Goal: Information Seeking & Learning: Learn about a topic

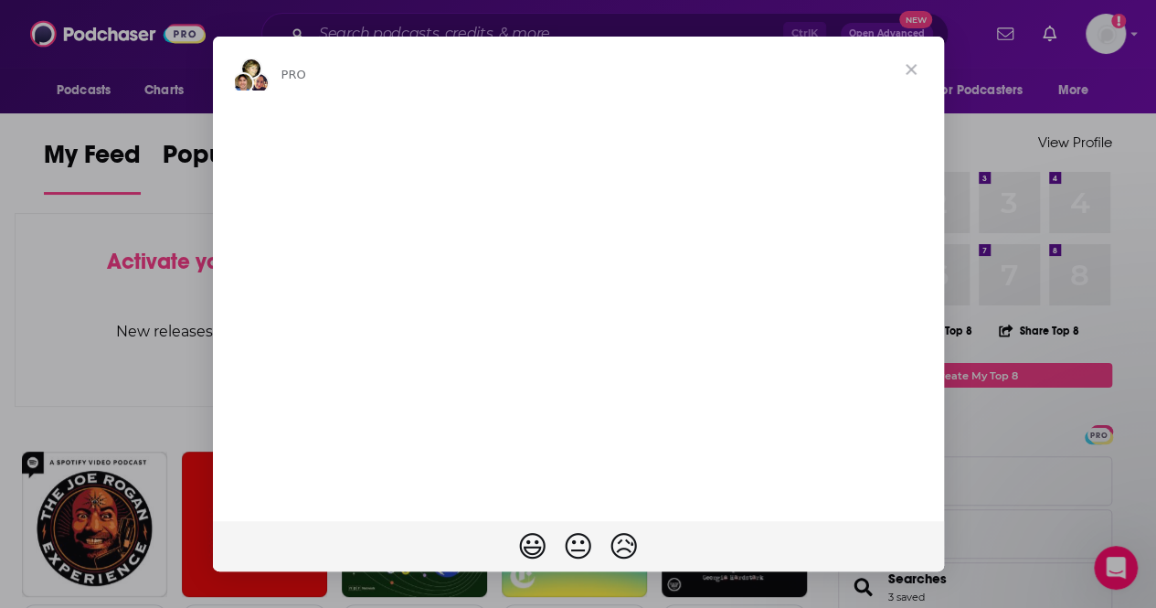
click at [908, 70] on span "Close" at bounding box center [911, 70] width 66 height 66
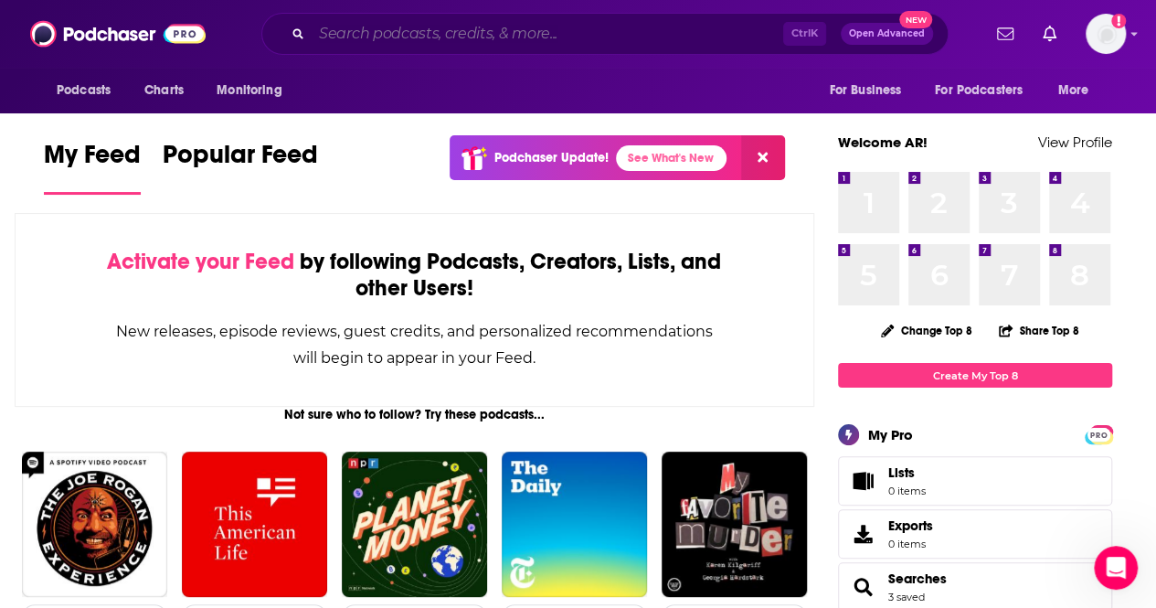
click at [533, 32] on input "Search podcasts, credits, & more..." at bounding box center [547, 33] width 471 height 29
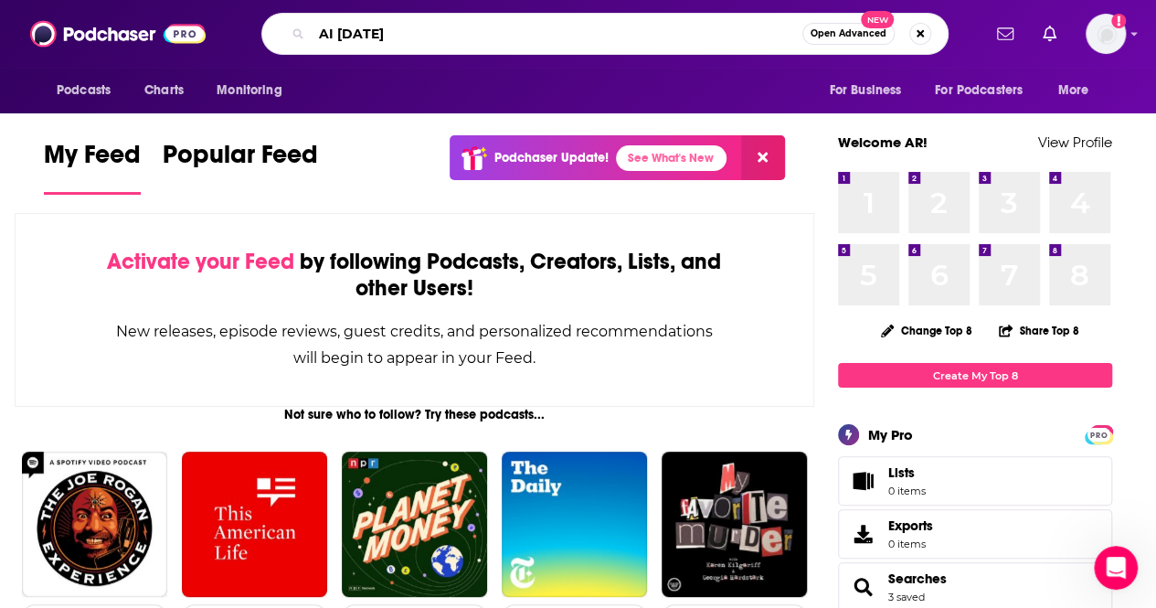
type input "AI [DATE]"
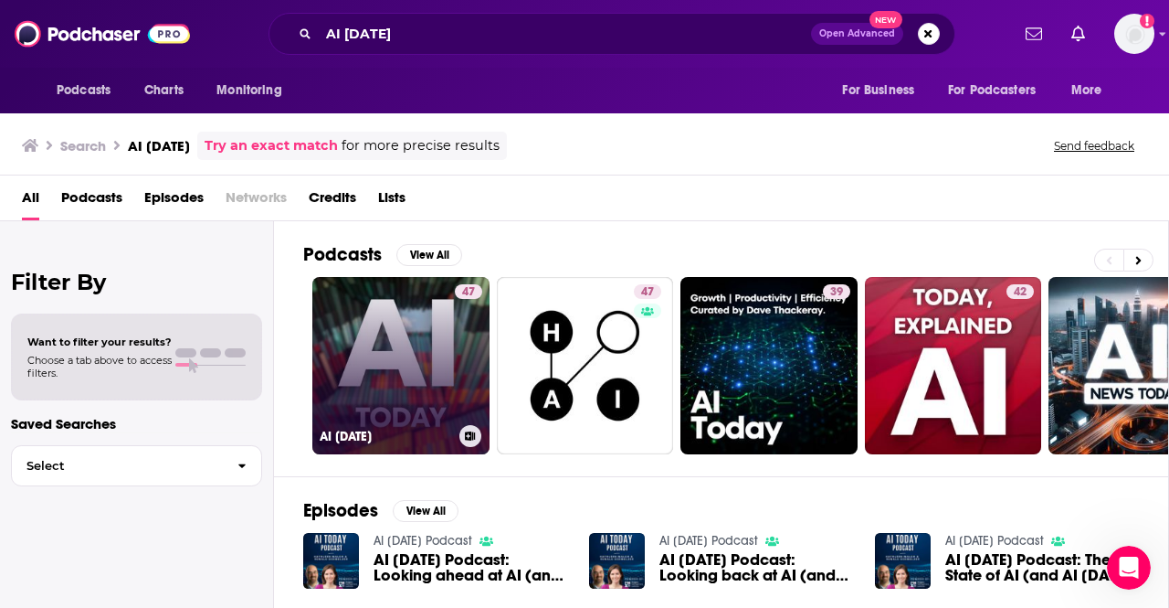
click at [394, 324] on link "47 AI [DATE]" at bounding box center [400, 365] width 177 height 177
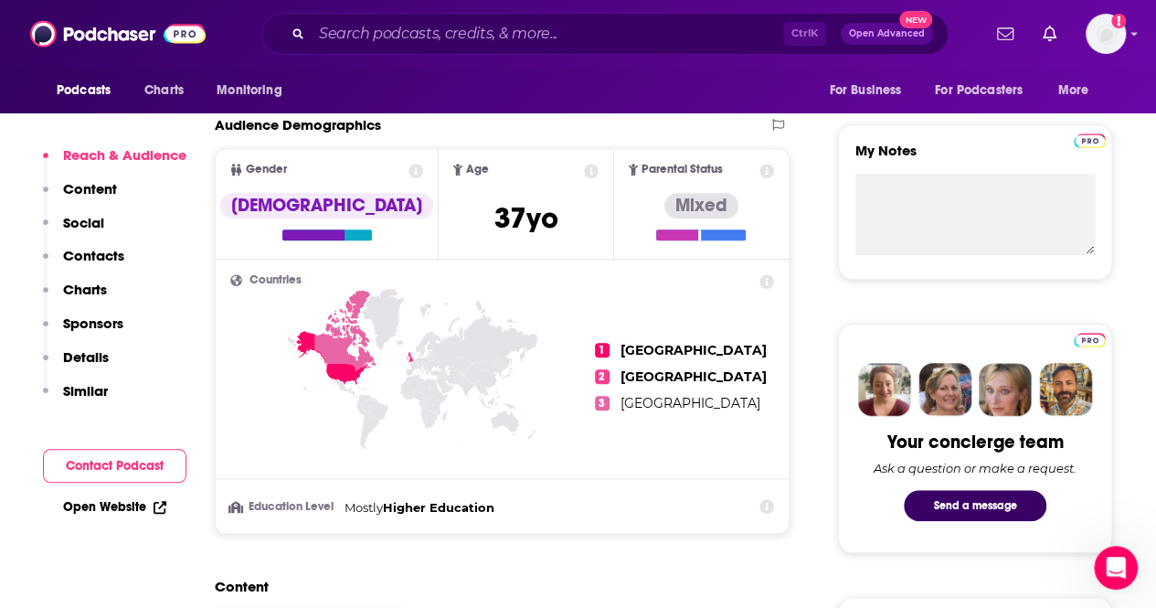
scroll to position [618, 0]
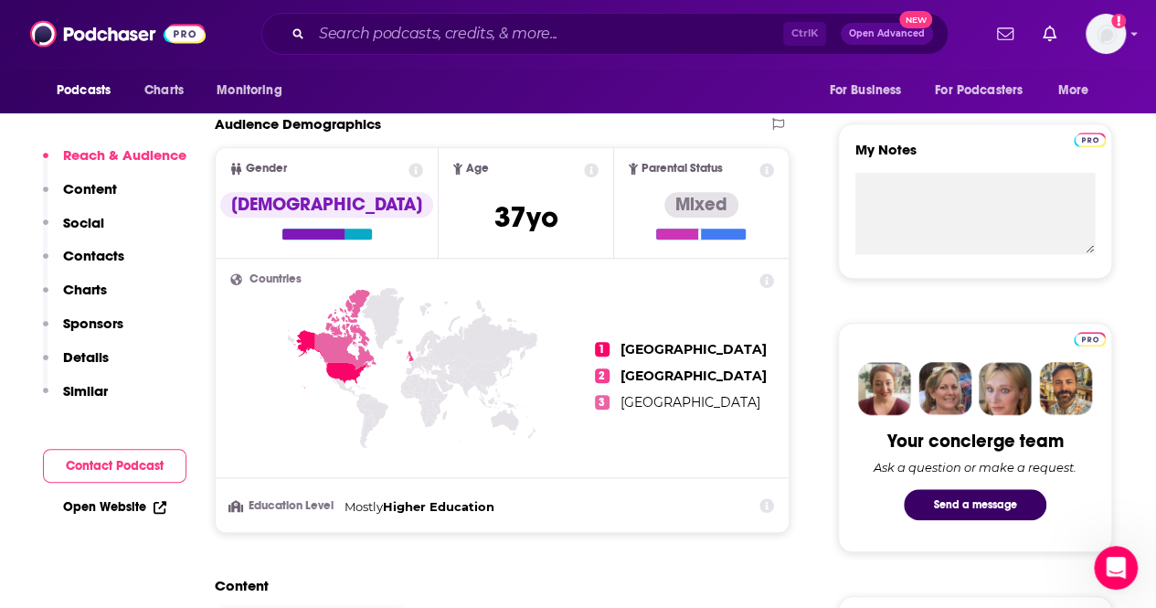
click at [414, 355] on icon at bounding box center [410, 355] width 6 height 10
click at [628, 402] on span "[GEOGRAPHIC_DATA]" at bounding box center [690, 402] width 140 height 16
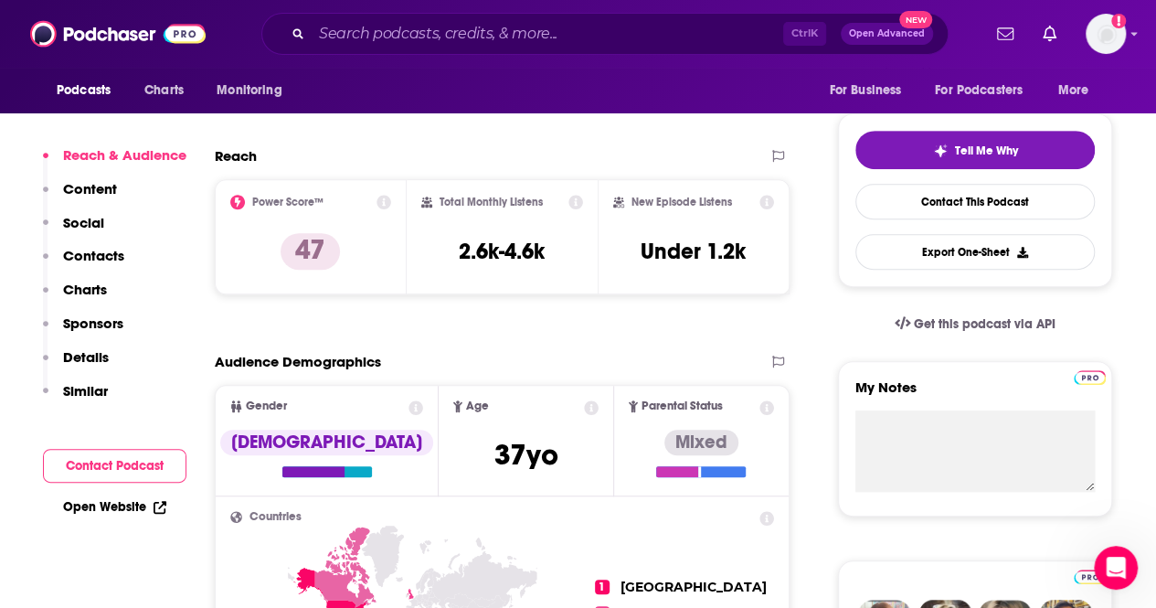
scroll to position [373, 0]
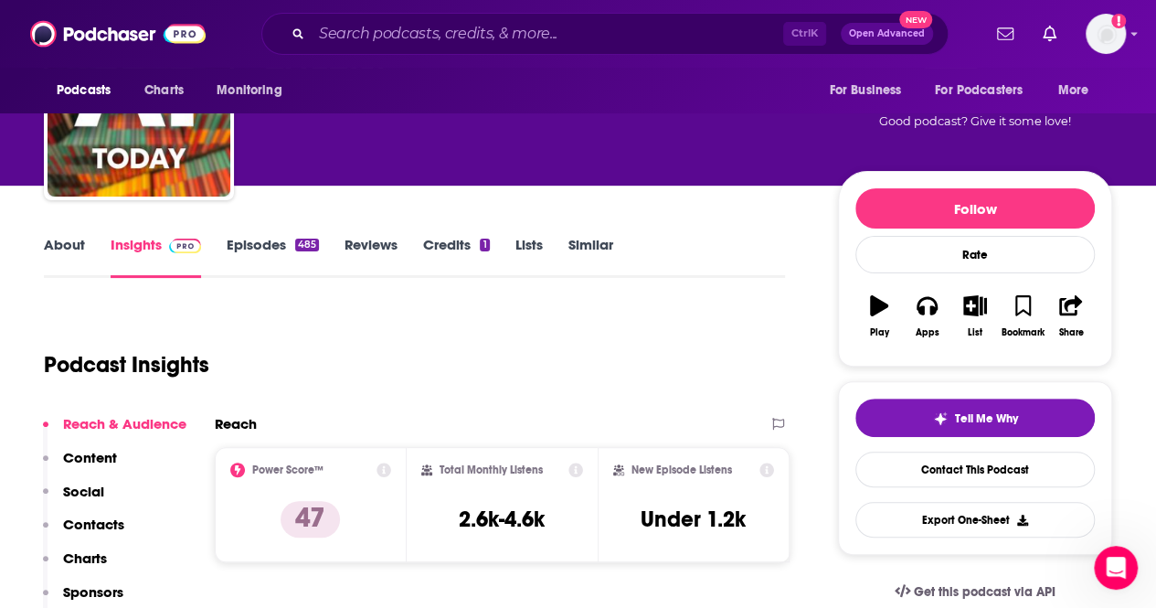
scroll to position [0, 0]
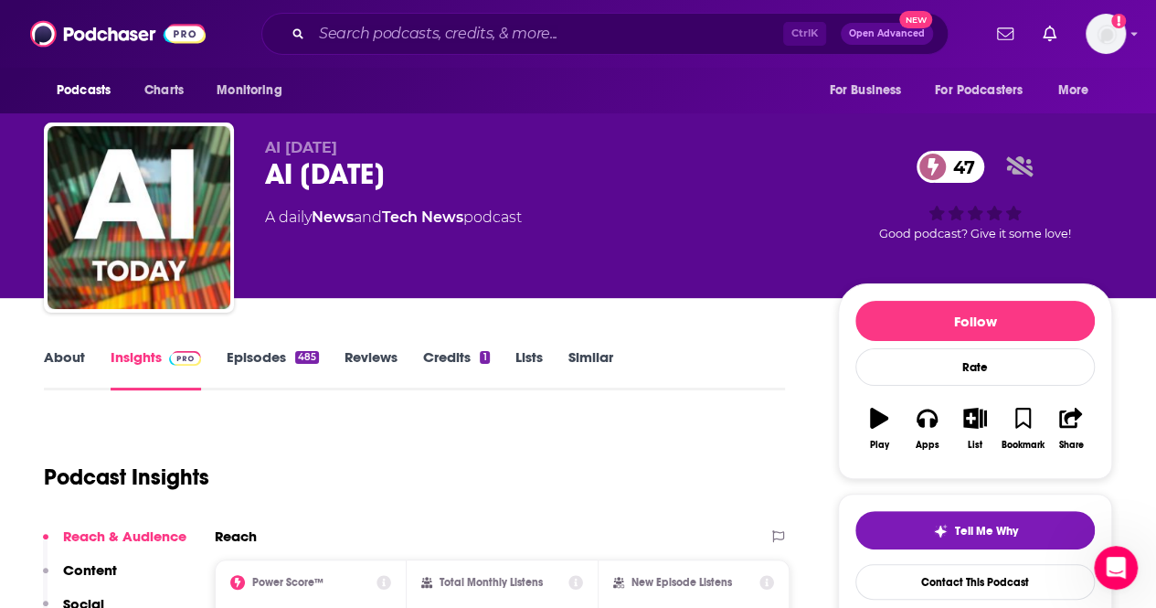
click at [63, 370] on link "About" at bounding box center [64, 369] width 41 height 42
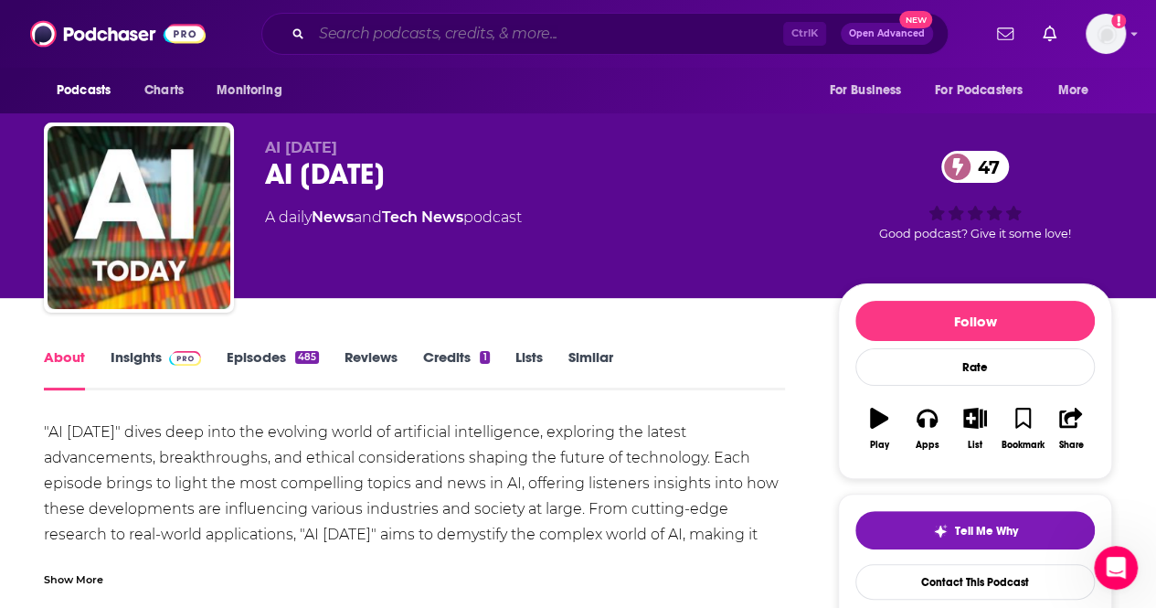
click at [434, 38] on input "Search podcasts, credits, & more..." at bounding box center [547, 33] width 471 height 29
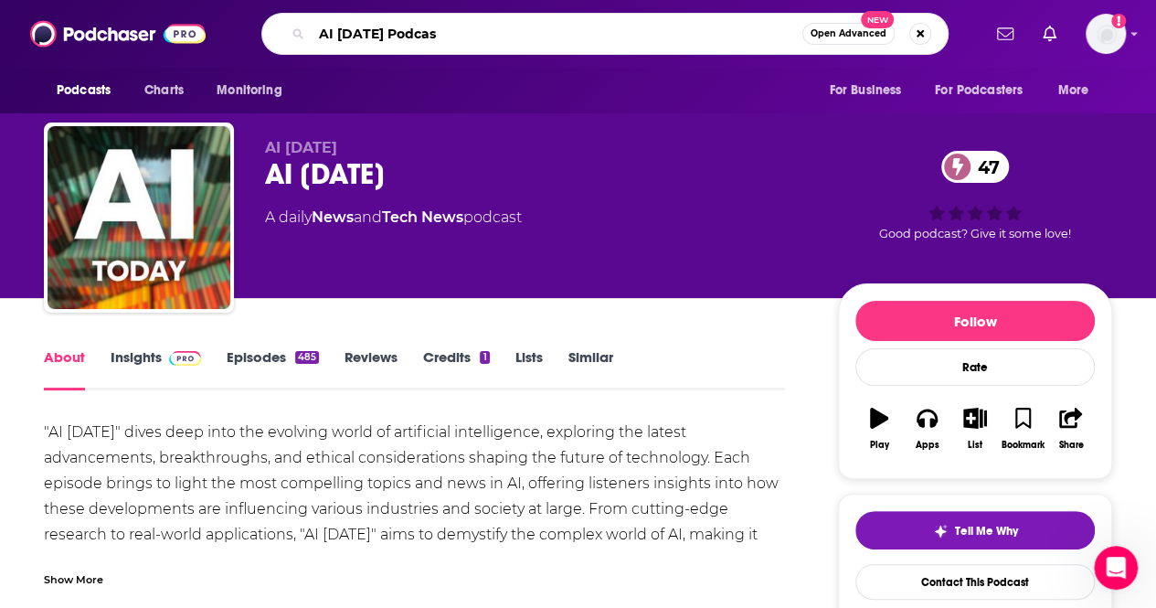
type input "AI [DATE] Podcast"
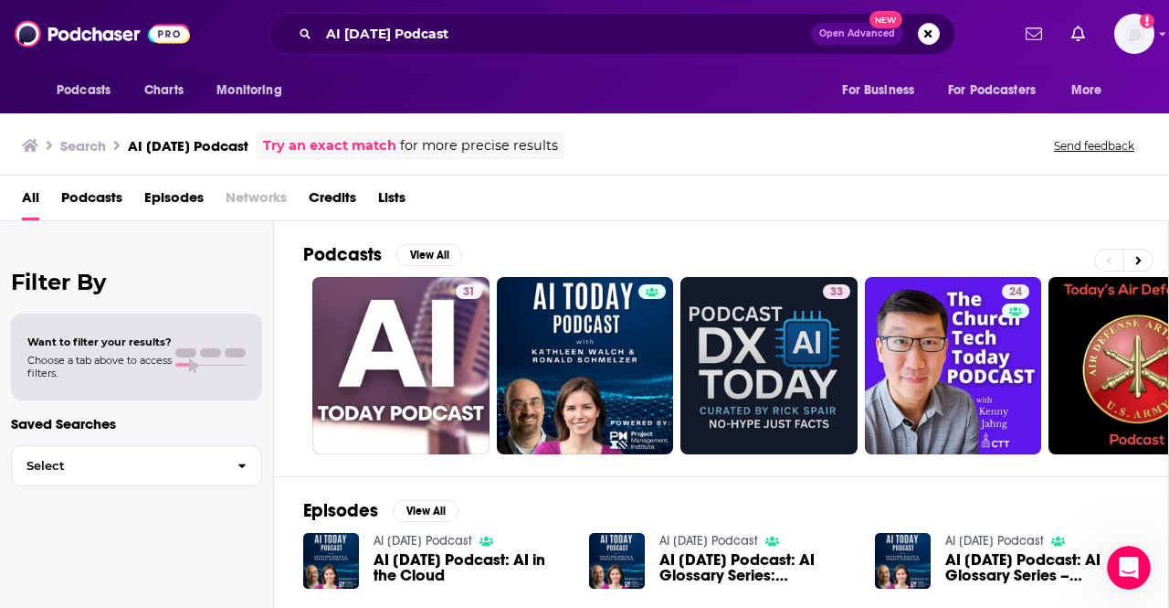
click at [606, 218] on div "All Podcasts Episodes Networks Credits Lists" at bounding box center [588, 201] width 1133 height 37
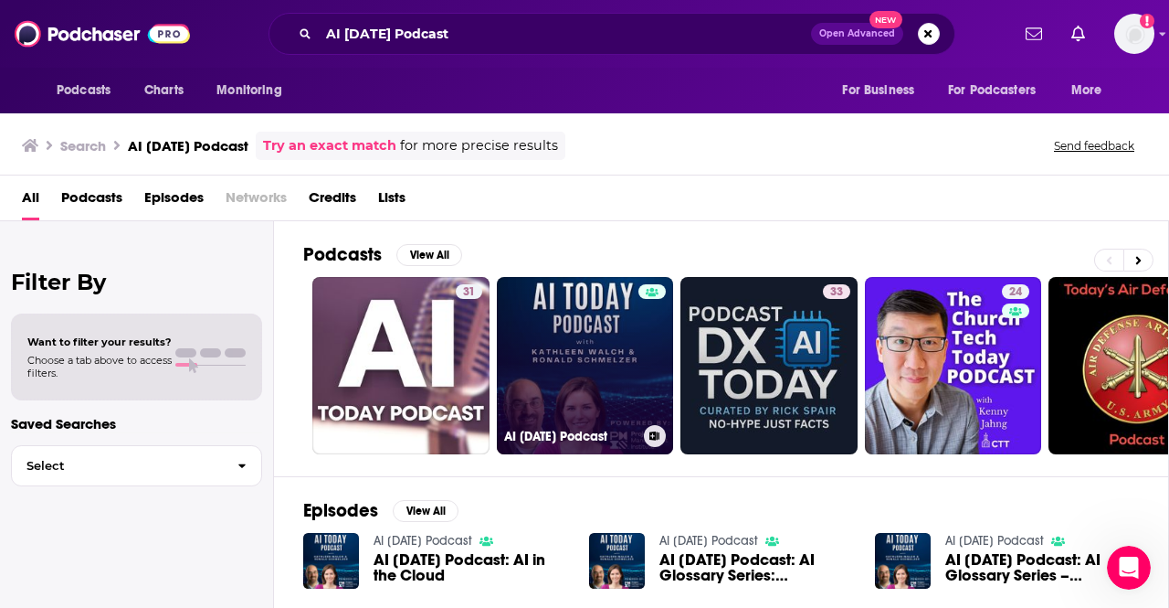
click at [582, 350] on link "AI [DATE] Podcast" at bounding box center [585, 365] width 177 height 177
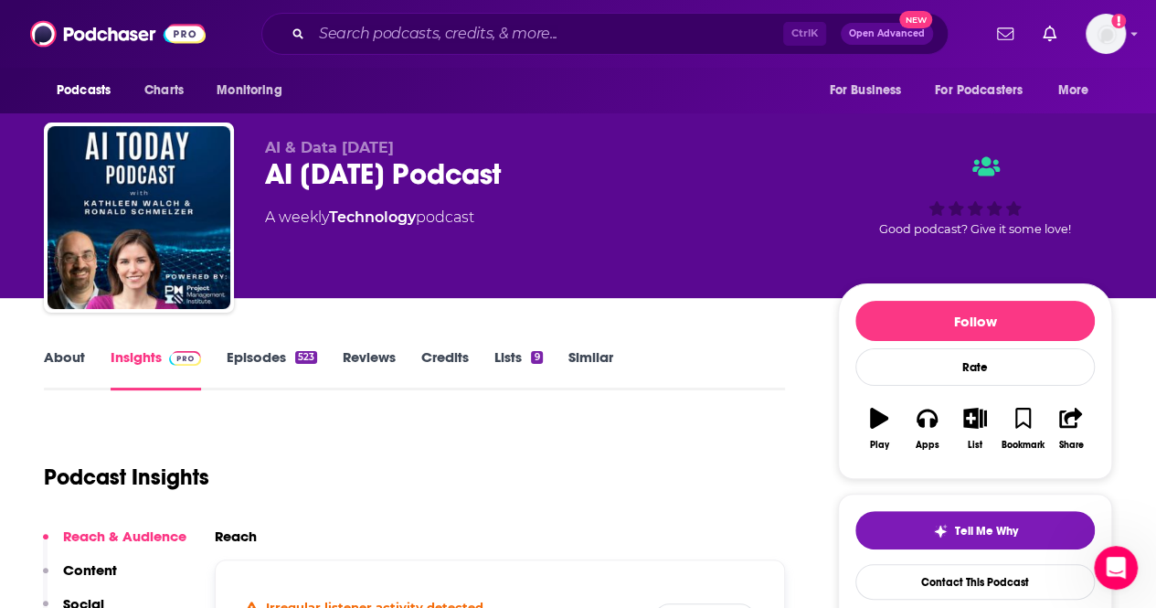
click at [427, 466] on div "Podcast Insights" at bounding box center [407, 465] width 726 height 93
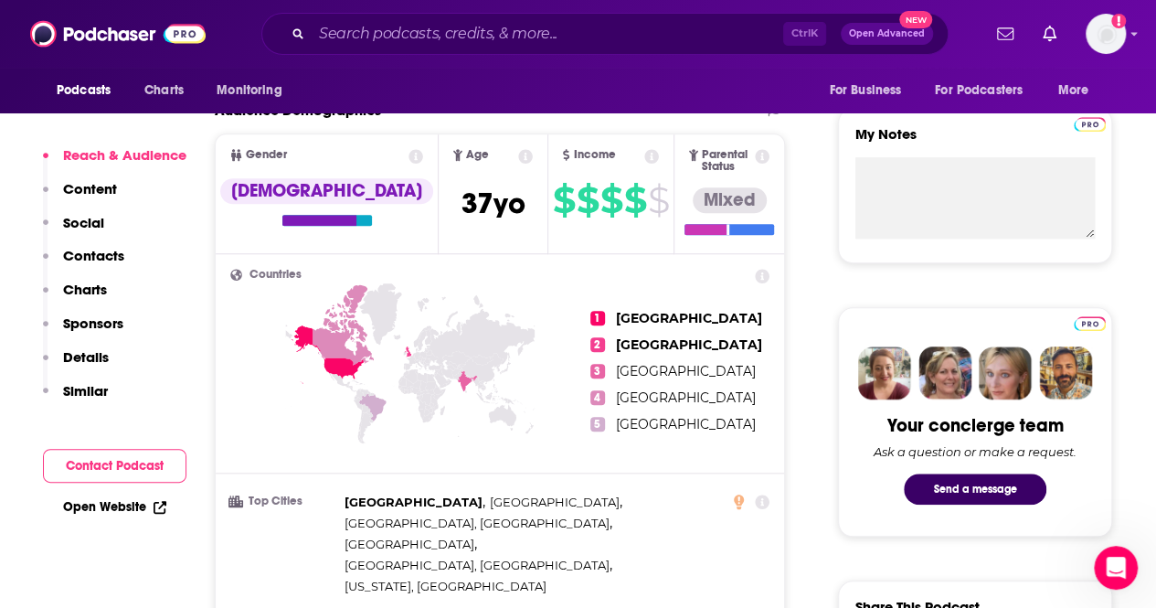
scroll to position [632, 0]
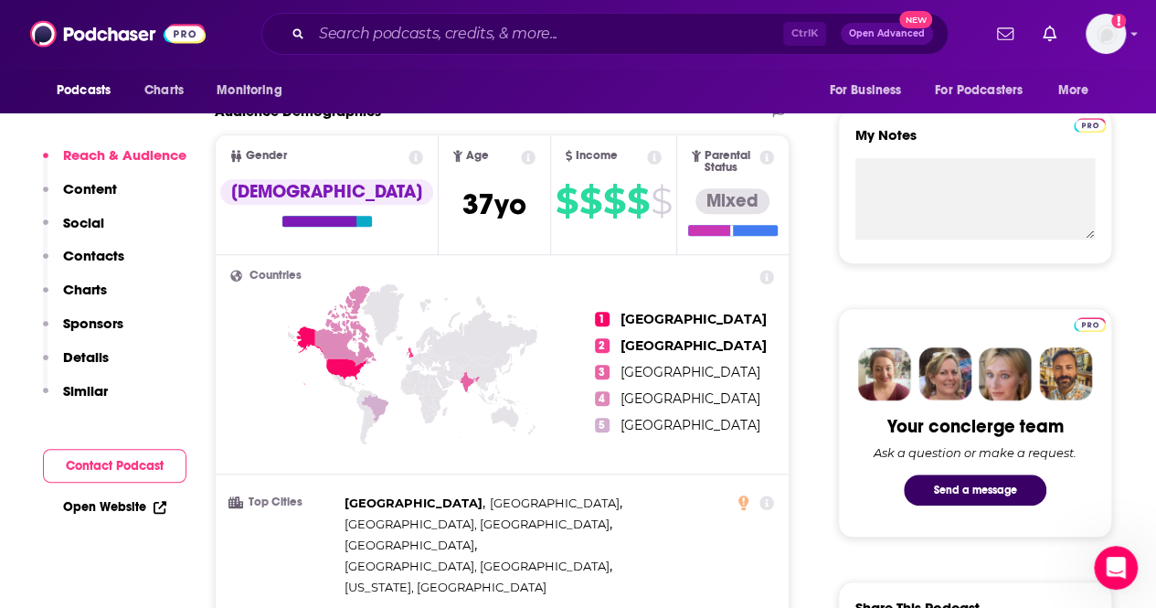
click at [742, 495] on icon at bounding box center [743, 502] width 10 height 15
click at [788, 411] on div "Countries 1 [GEOGRAPHIC_DATA] 2 [GEOGRAPHIC_DATA] 3 [GEOGRAPHIC_DATA] 4 [GEOGRA…" at bounding box center [502, 544] width 573 height 579
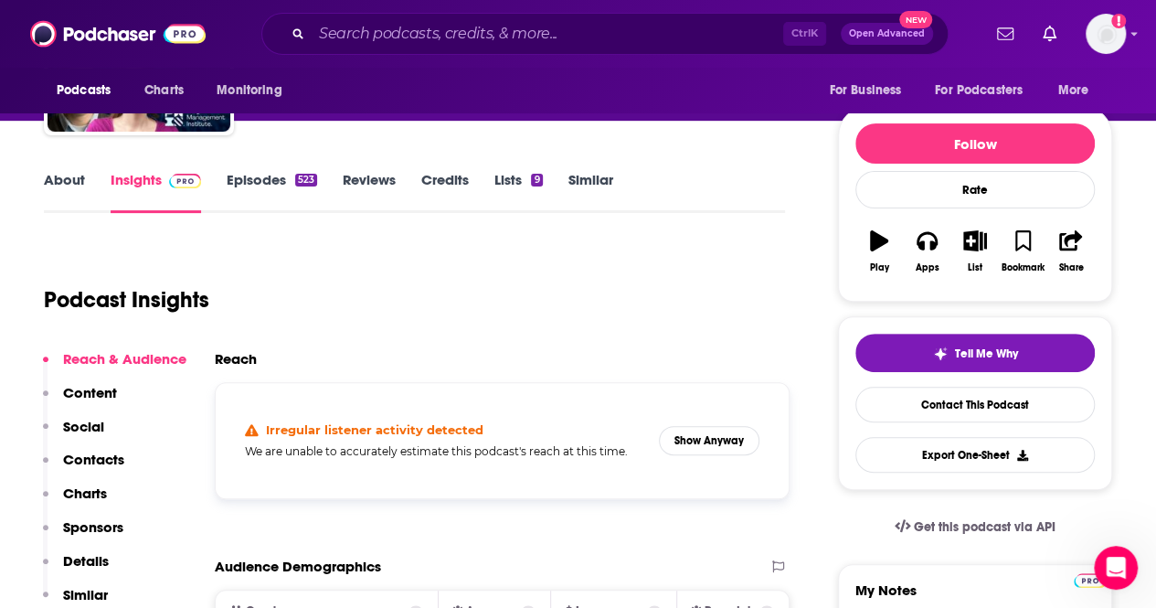
scroll to position [0, 0]
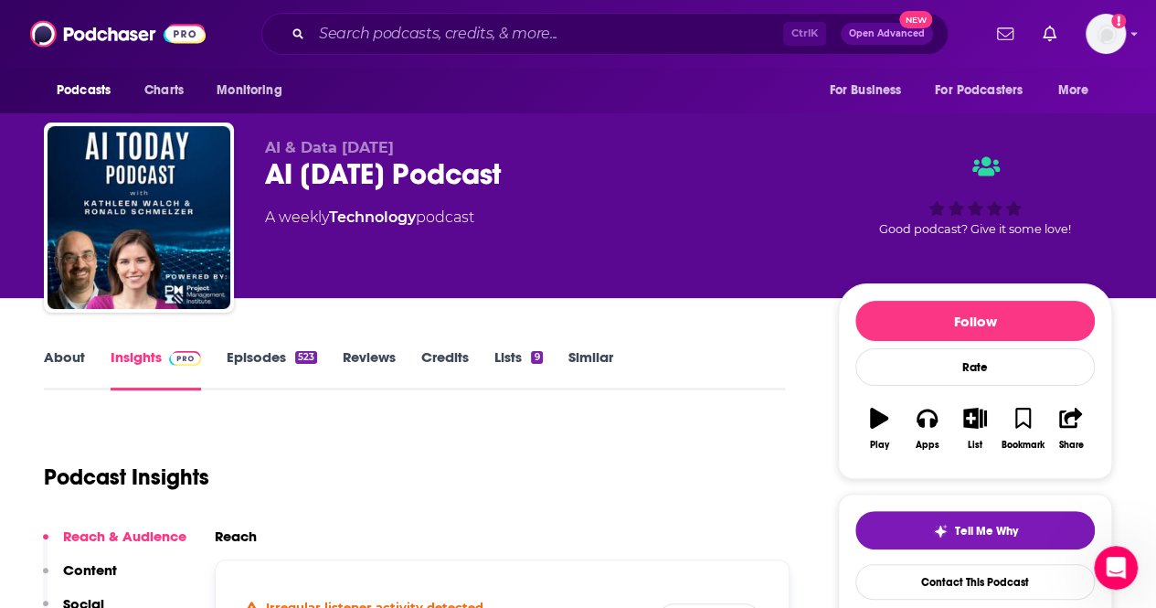
click at [429, 447] on div "Podcast Insights" at bounding box center [407, 465] width 726 height 93
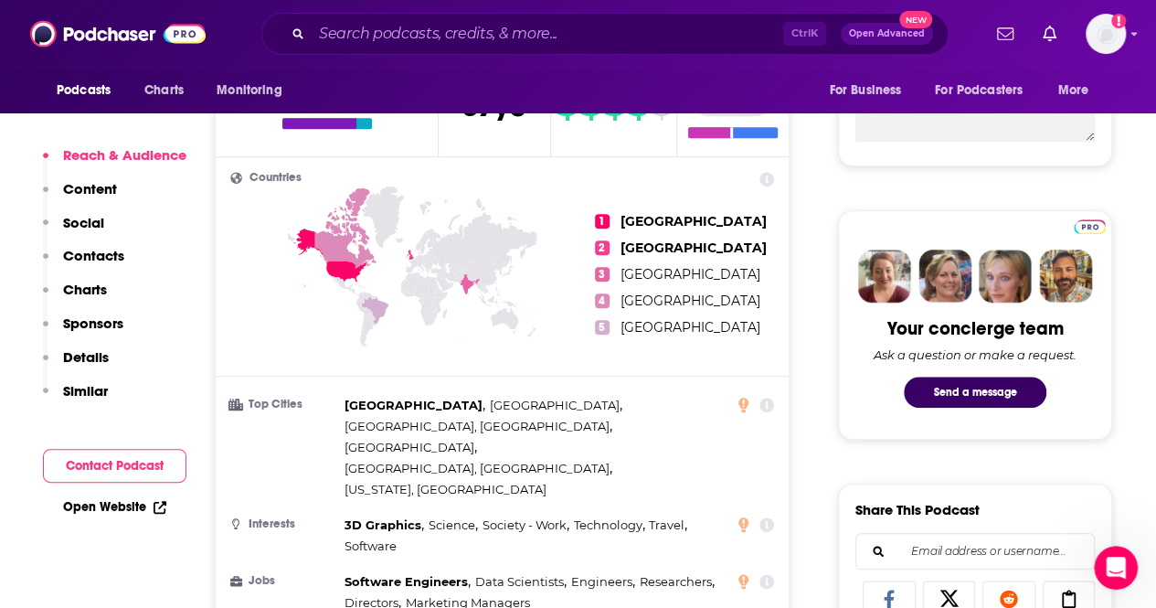
scroll to position [761, 0]
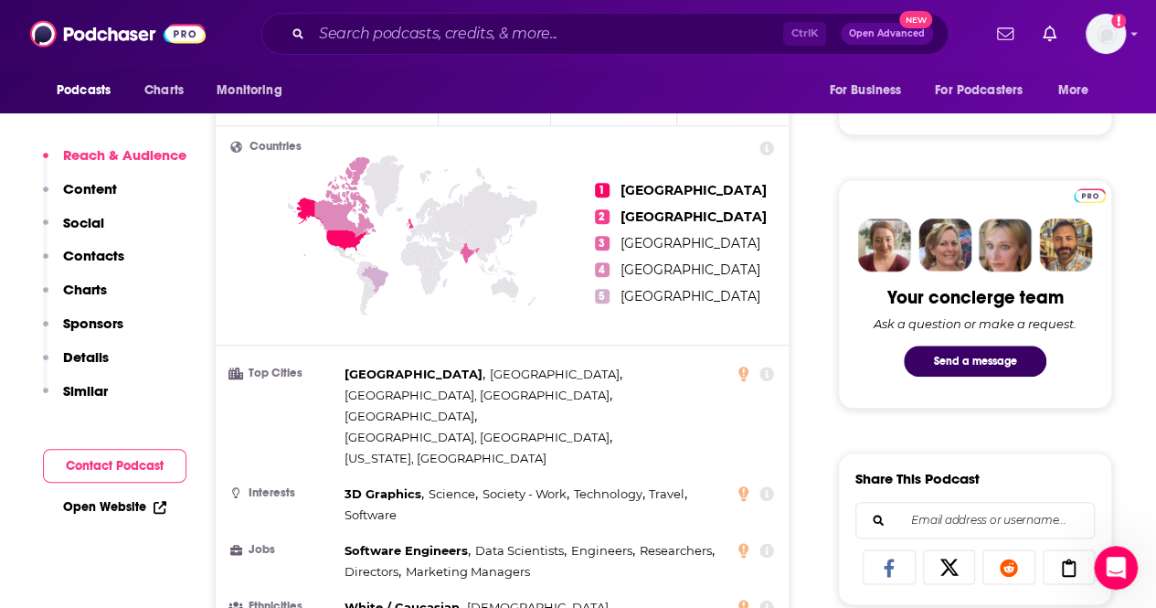
click at [472, 244] on icon at bounding box center [470, 252] width 20 height 21
click at [746, 368] on icon at bounding box center [743, 373] width 10 height 15
click at [767, 366] on icon at bounding box center [766, 373] width 15 height 15
click at [766, 366] on icon at bounding box center [766, 373] width 15 height 15
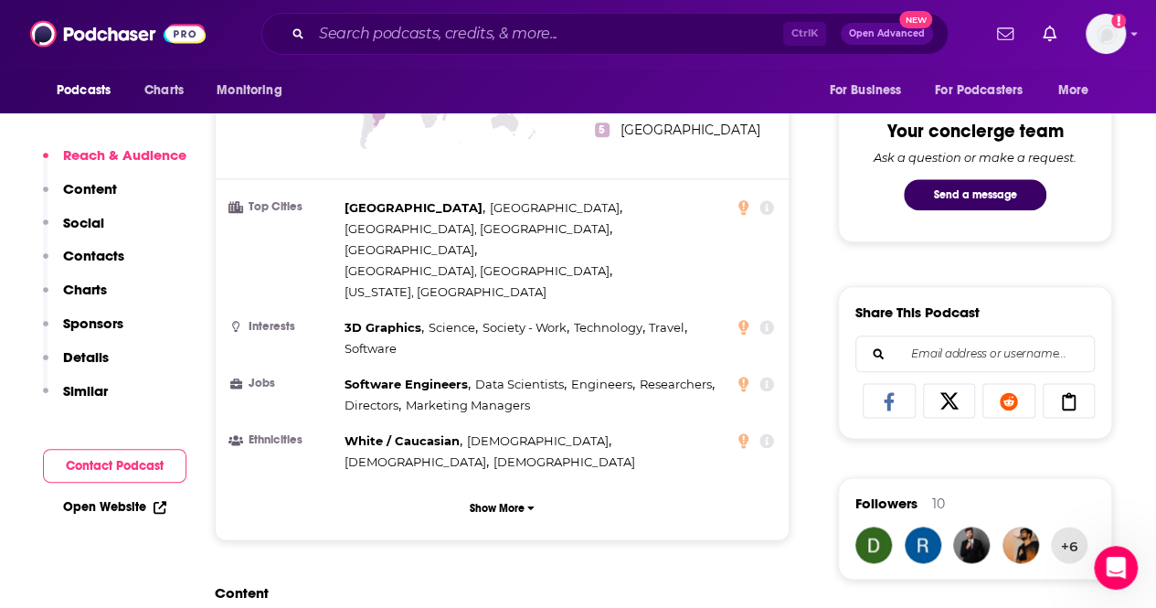
scroll to position [1033, 0]
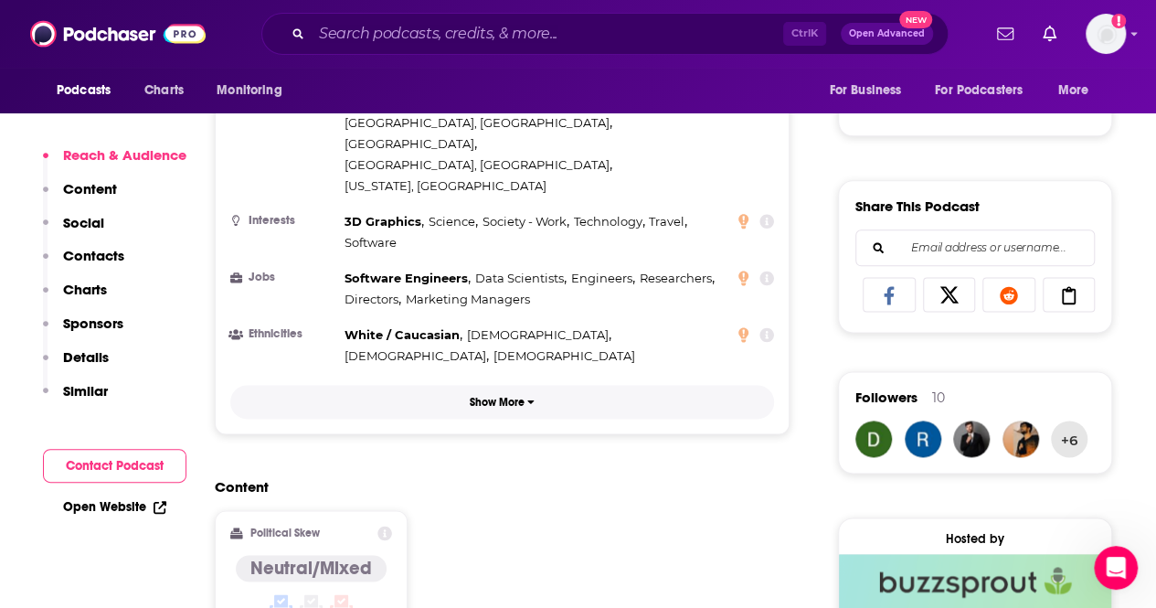
click at [512, 396] on p "Show More" at bounding box center [497, 402] width 55 height 13
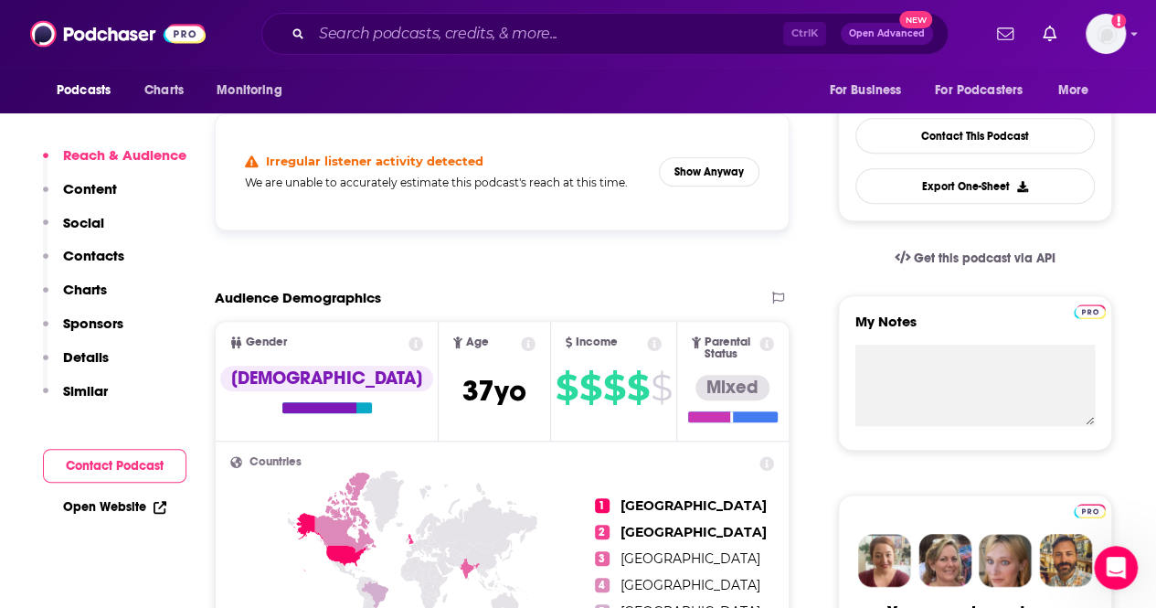
scroll to position [542, 0]
